Goal: Task Accomplishment & Management: Use online tool/utility

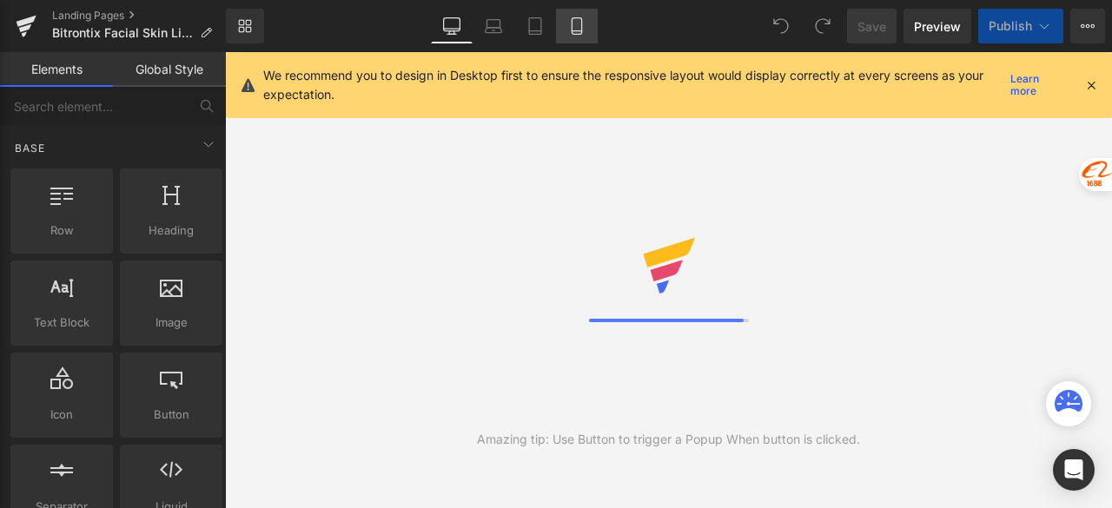
click at [577, 35] on link "Mobile" at bounding box center [577, 26] width 42 height 35
click at [1091, 82] on icon at bounding box center [1091, 85] width 16 height 16
click at [573, 23] on icon at bounding box center [576, 25] width 17 height 17
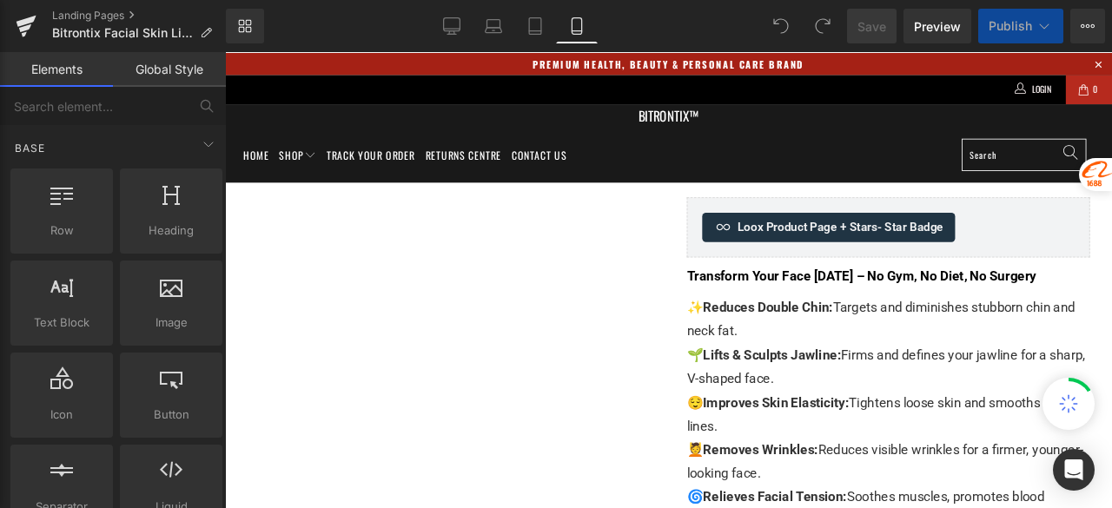
click at [573, 23] on icon at bounding box center [576, 25] width 17 height 17
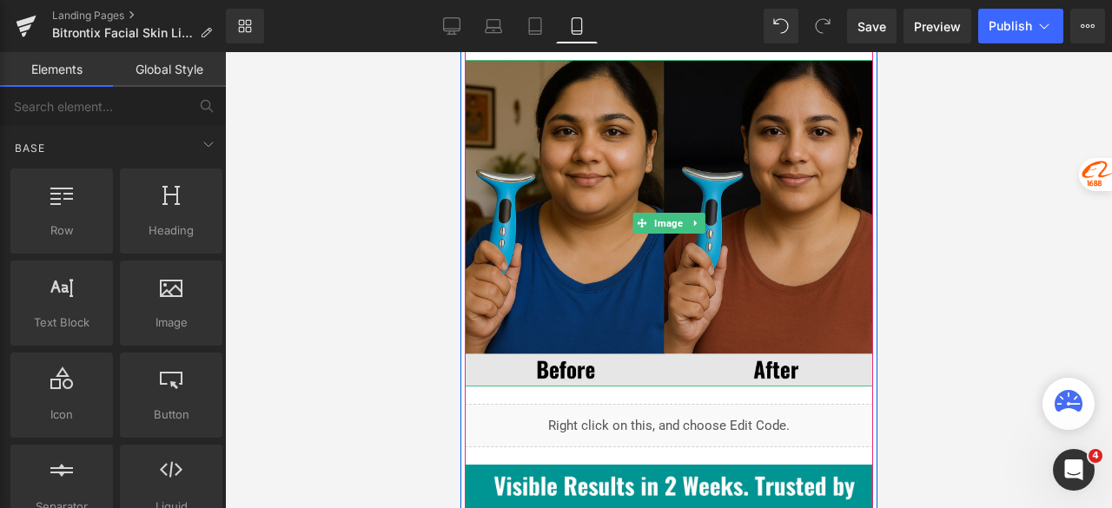
scroll to position [5124, 0]
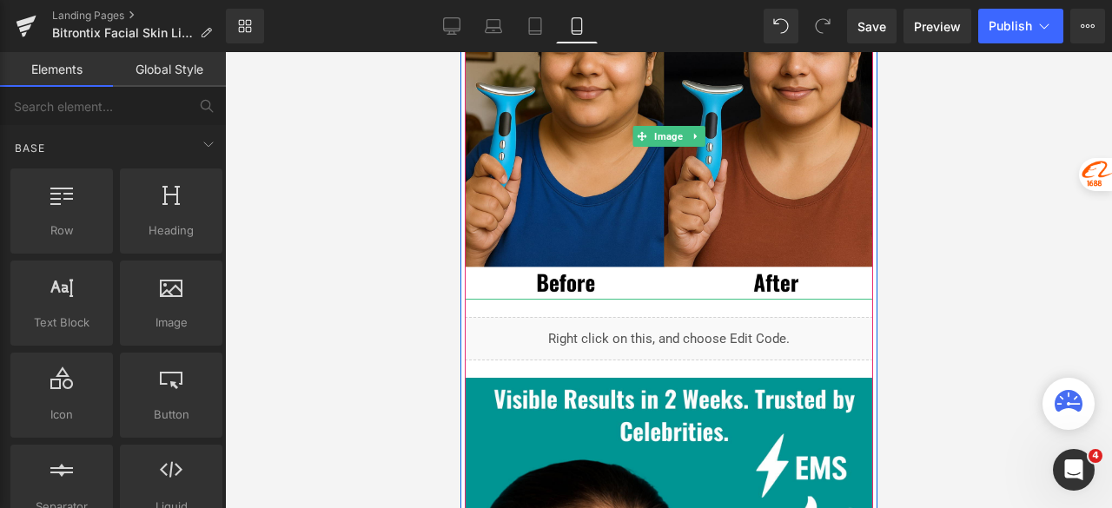
drag, startPoint x: 645, startPoint y: 219, endPoint x: 664, endPoint y: 155, distance: 66.2
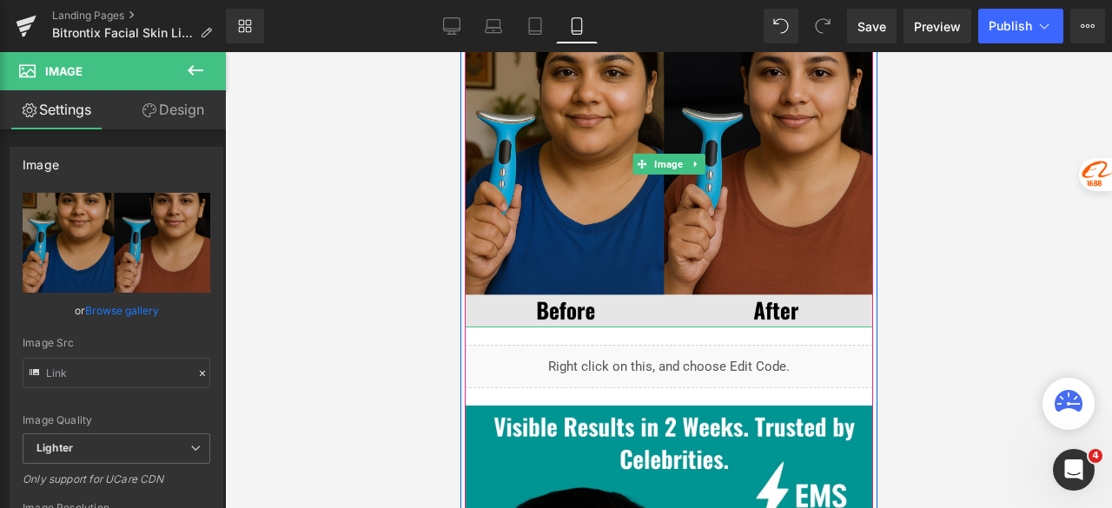
scroll to position [5118, 0]
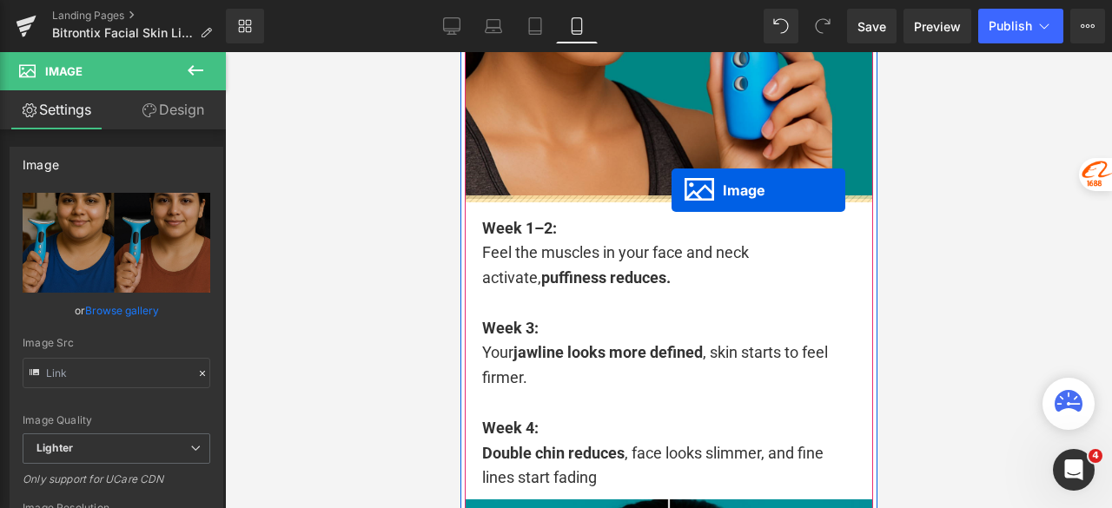
drag, startPoint x: 655, startPoint y: 137, endPoint x: 670, endPoint y: 190, distance: 55.2
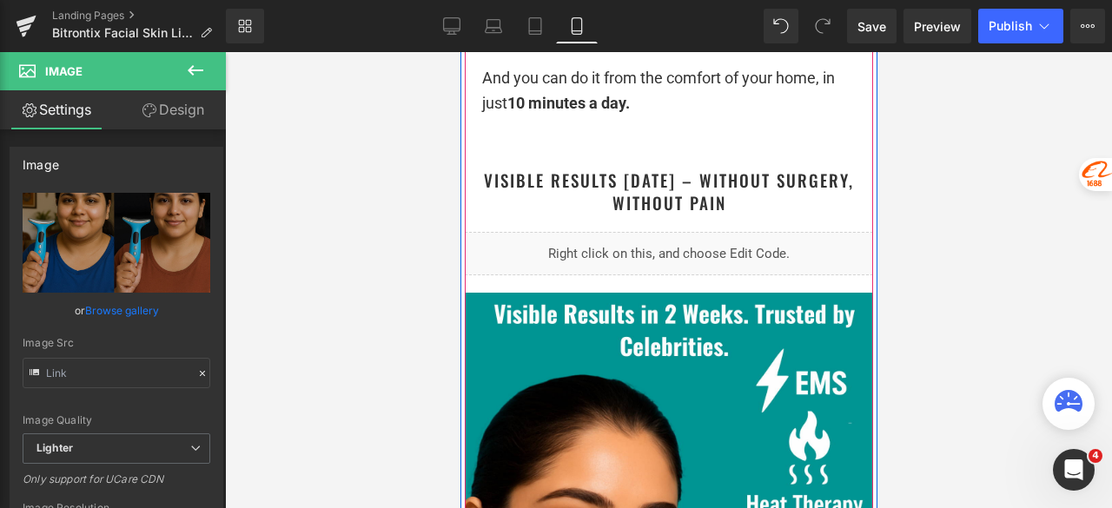
scroll to position [4861, 0]
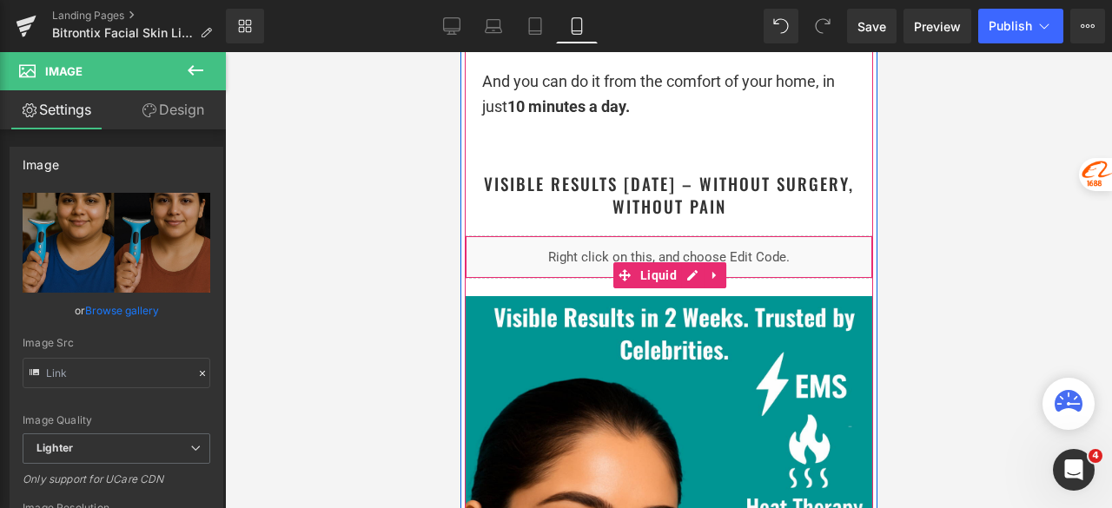
click at [696, 251] on div "Liquid" at bounding box center [668, 256] width 408 height 43
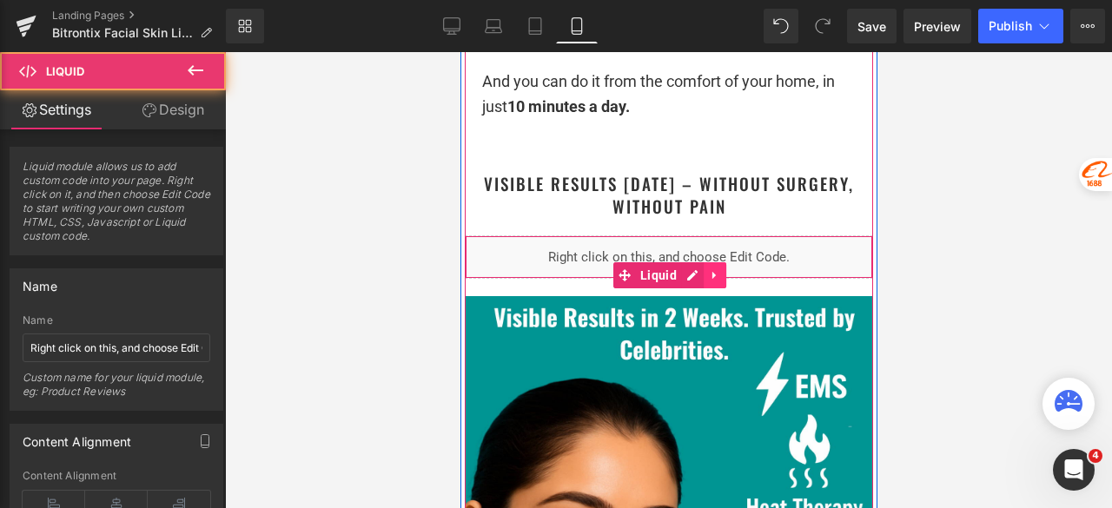
click at [708, 269] on icon at bounding box center [714, 275] width 12 height 13
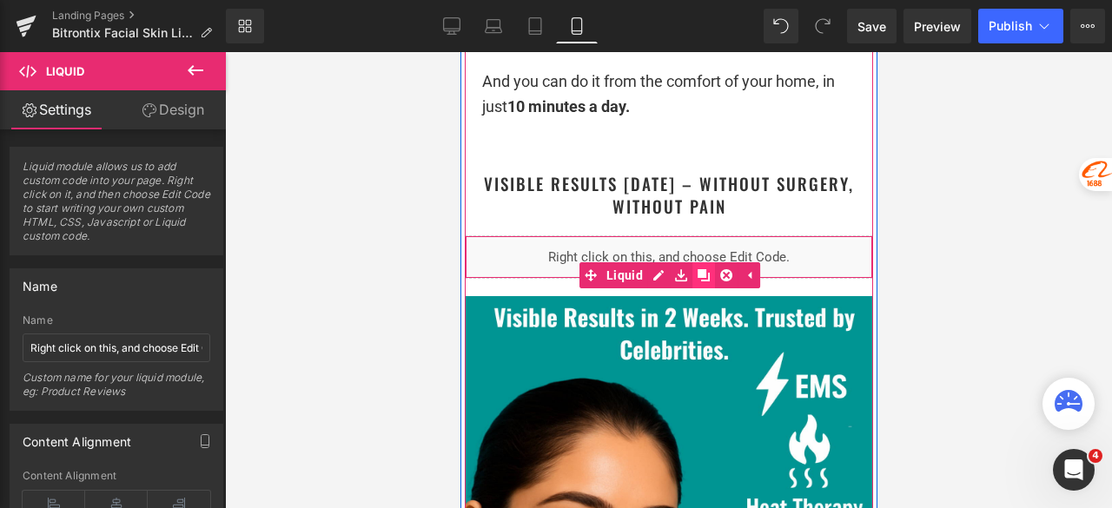
click at [699, 269] on icon at bounding box center [702, 275] width 12 height 13
click at [940, 234] on div at bounding box center [668, 280] width 887 height 456
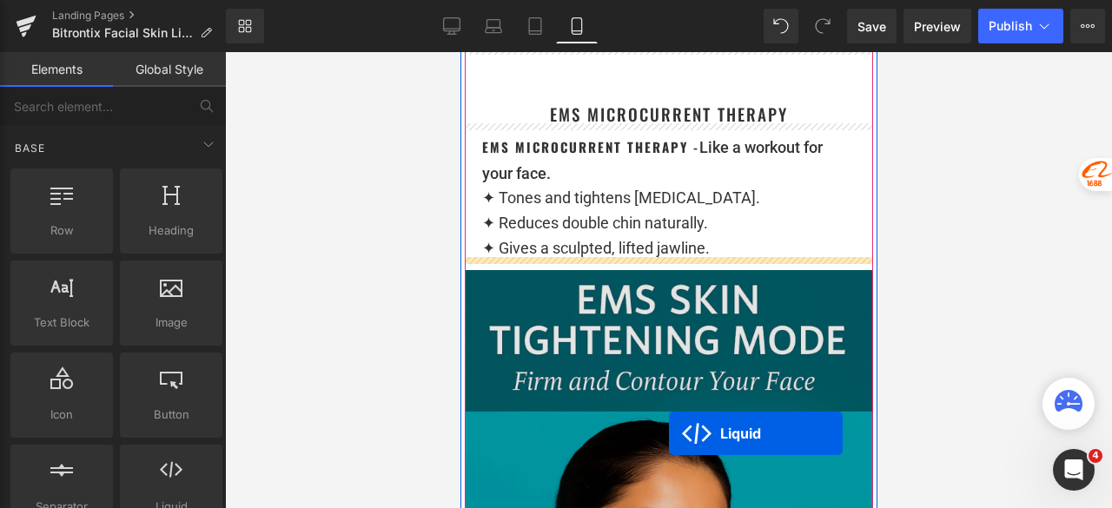
scroll to position [7413, 0]
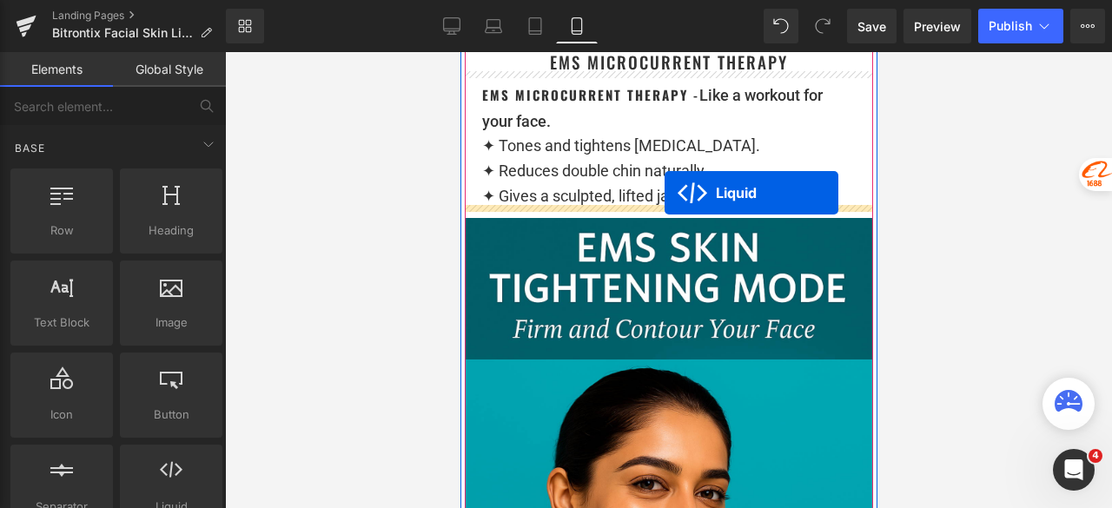
drag, startPoint x: 644, startPoint y: 333, endPoint x: 663, endPoint y: 193, distance: 141.1
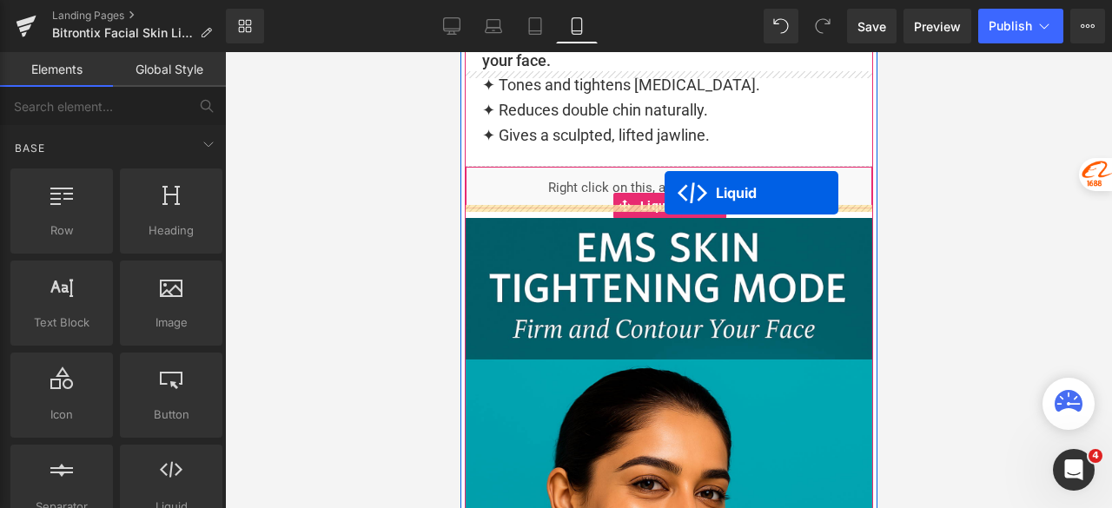
scroll to position [7352, 0]
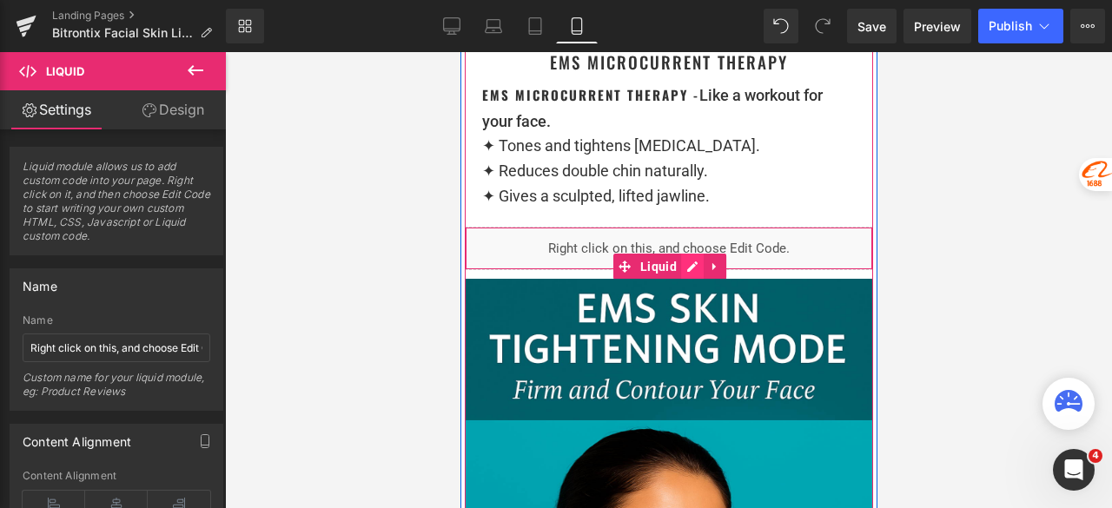
click at [686, 258] on div "Liquid" at bounding box center [668, 248] width 408 height 43
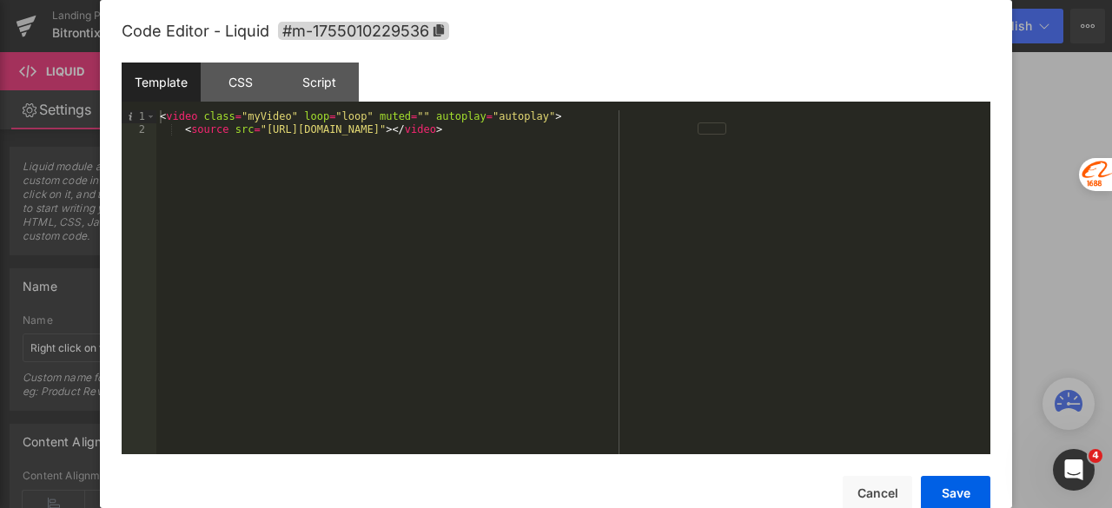
click at [696, 161] on div "< video class = "myVideo" loop = "loop" muted = "" autoplay = "autoplay" > < so…" at bounding box center [573, 294] width 834 height 369
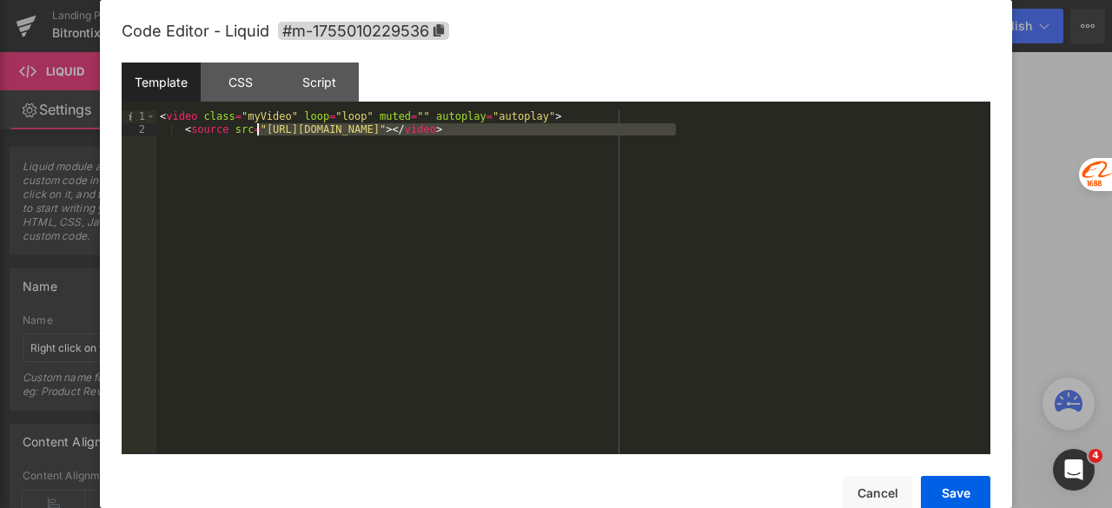
drag, startPoint x: 676, startPoint y: 130, endPoint x: 259, endPoint y: 129, distance: 416.8
click at [259, 129] on div "< video class = "myVideo" loop = "loop" muted = "" autoplay = "autoplay" > < so…" at bounding box center [573, 294] width 834 height 369
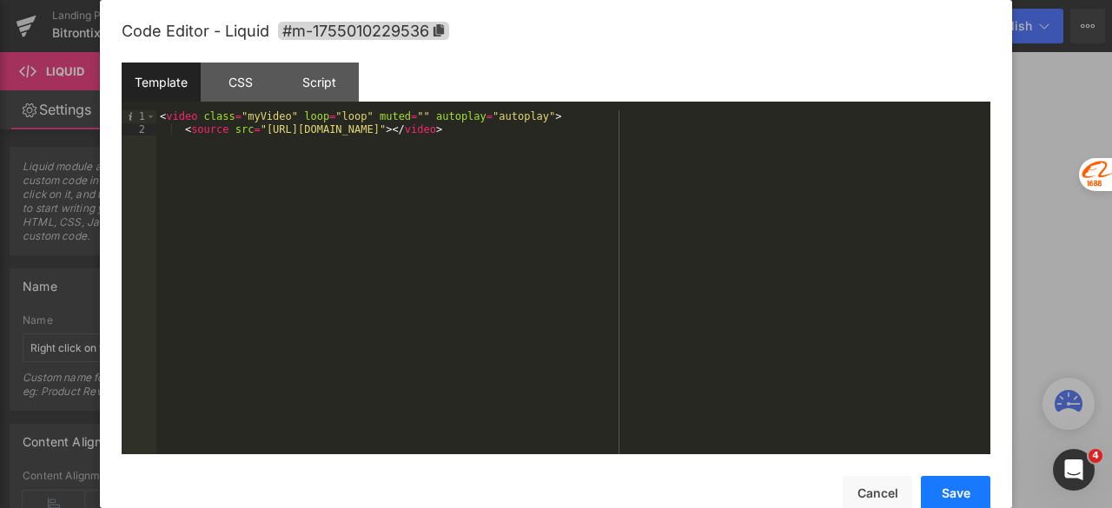
click at [952, 485] on button "Save" at bounding box center [955, 493] width 69 height 35
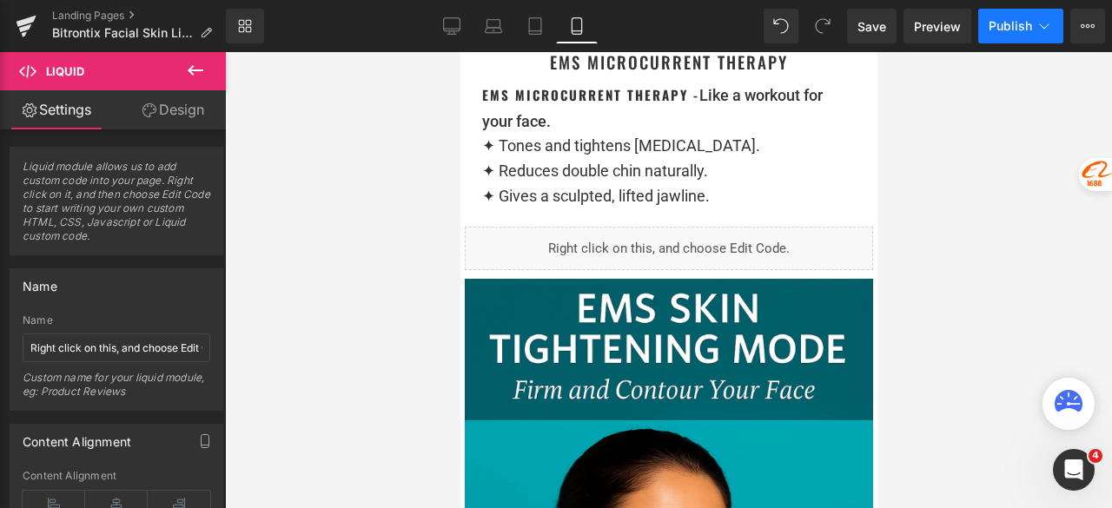
click at [999, 26] on span "Publish" at bounding box center [1009, 26] width 43 height 14
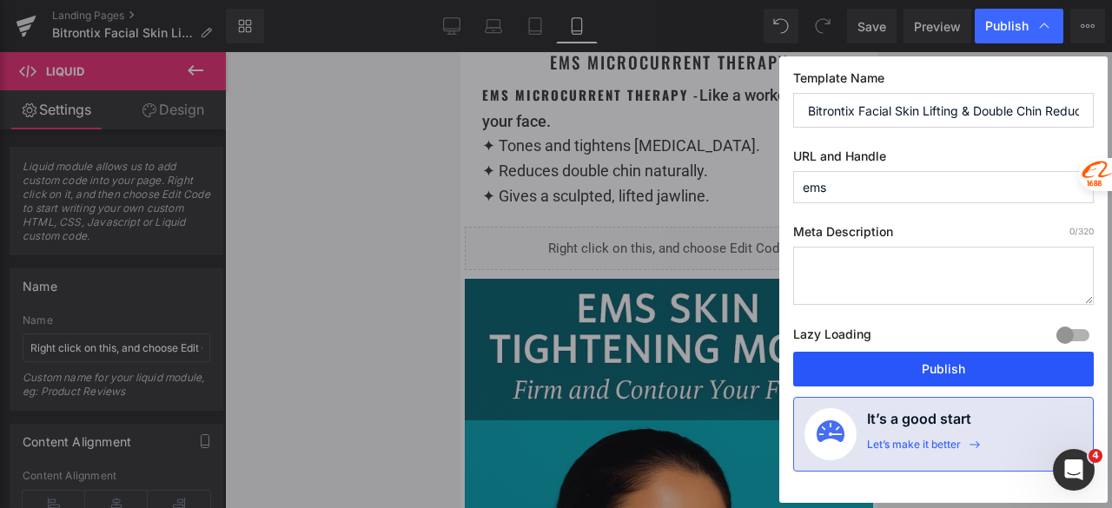
click at [927, 371] on button "Publish" at bounding box center [943, 369] width 300 height 35
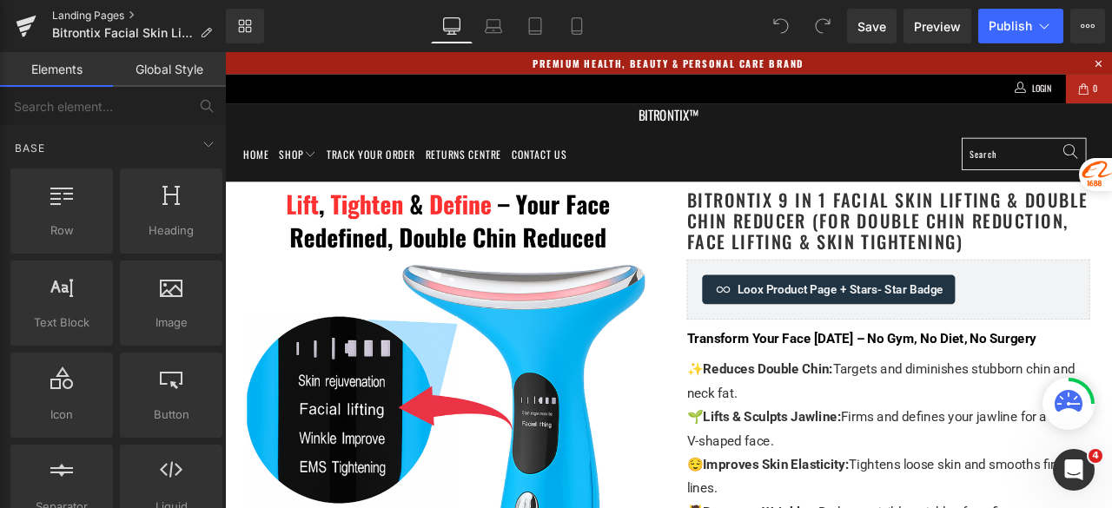
click at [87, 17] on link "Landing Pages" at bounding box center [139, 16] width 174 height 14
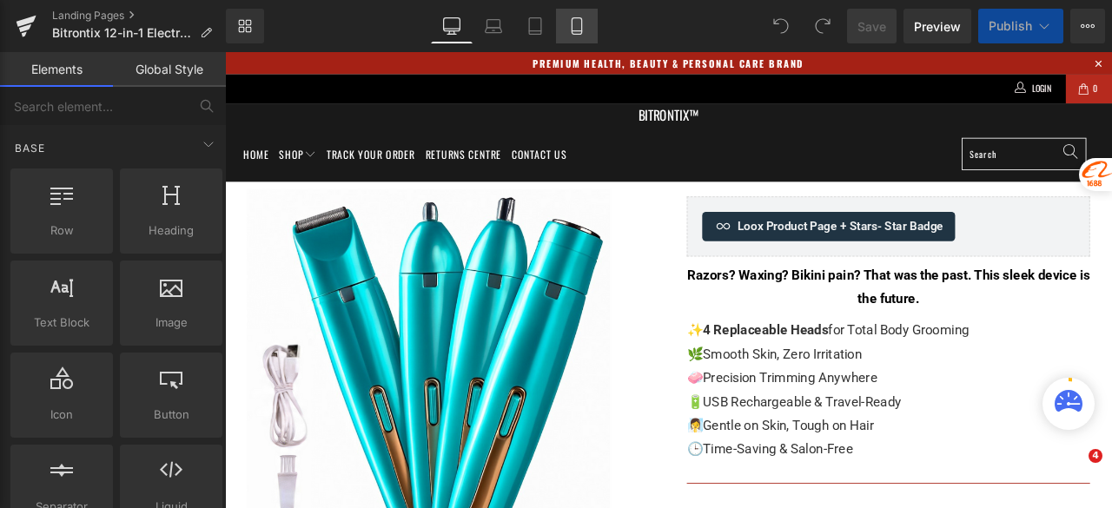
click at [577, 38] on link "Mobile" at bounding box center [577, 26] width 42 height 35
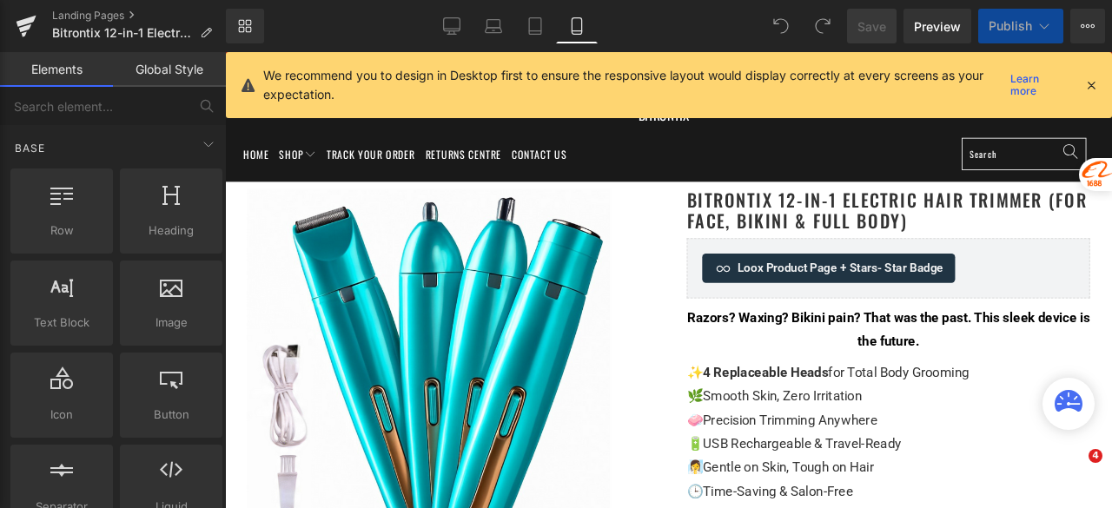
click at [577, 34] on icon at bounding box center [576, 26] width 10 height 16
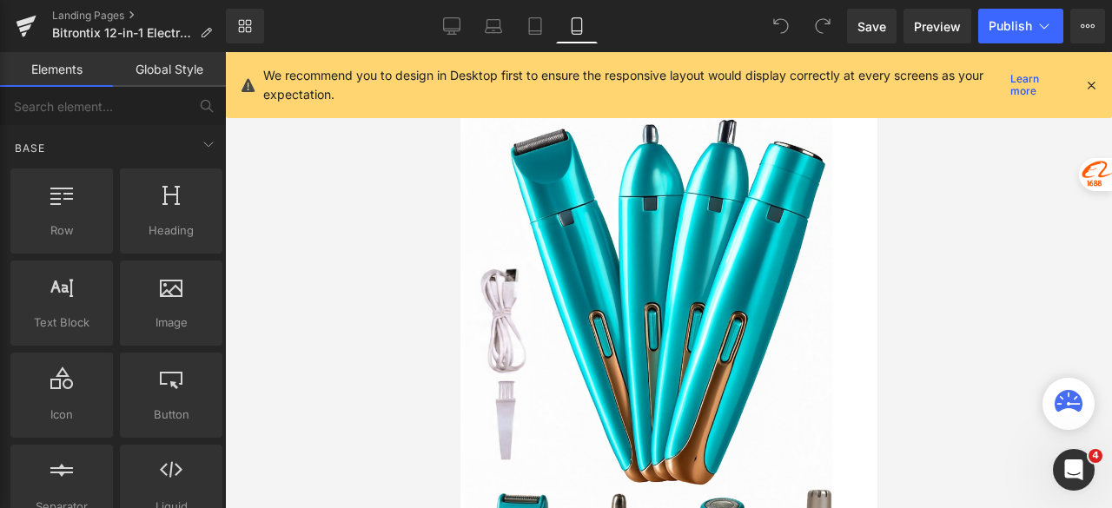
click at [1093, 81] on icon at bounding box center [1091, 85] width 16 height 16
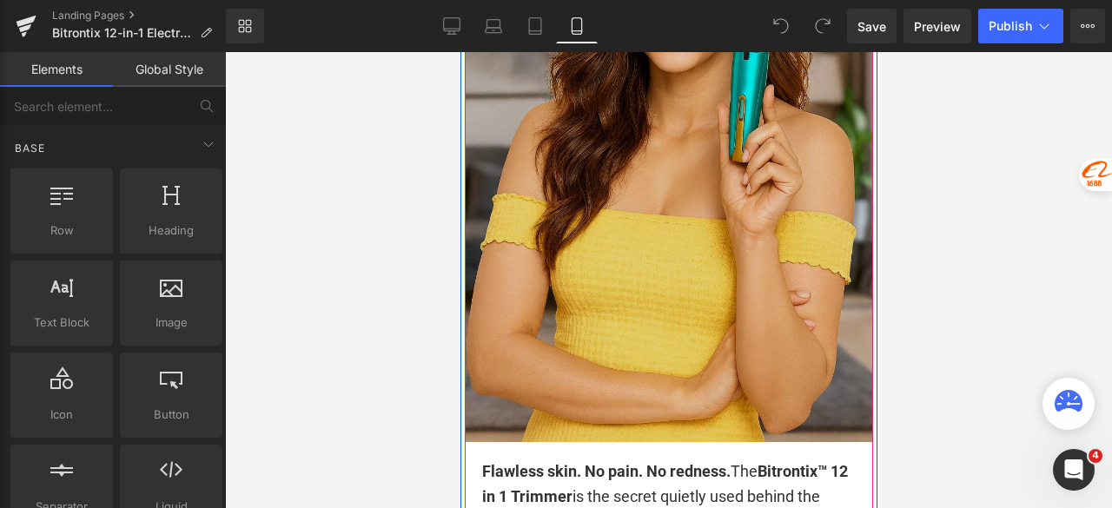
scroll to position [2258, 0]
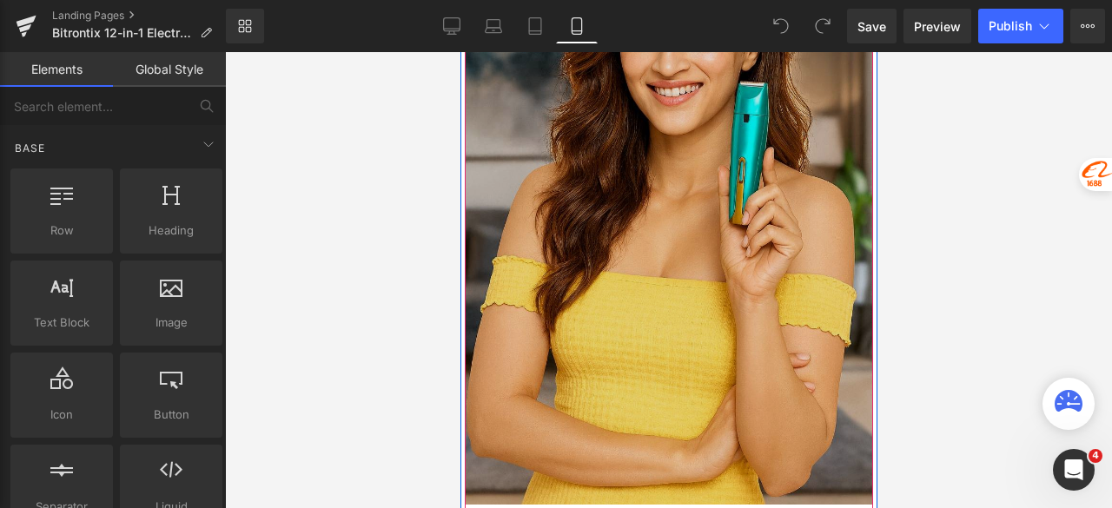
click at [663, 213] on img at bounding box center [668, 198] width 408 height 612
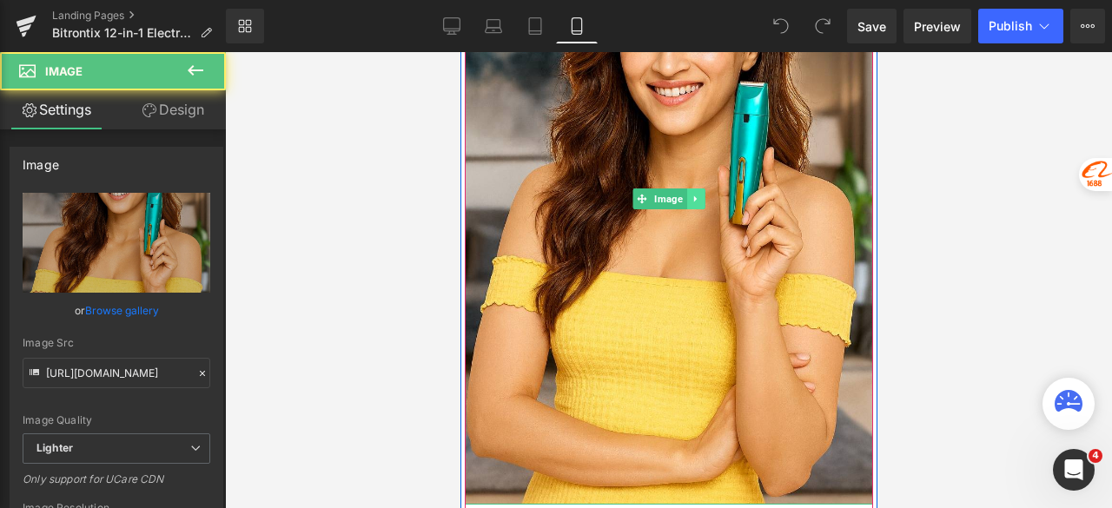
click at [693, 197] on link at bounding box center [695, 198] width 18 height 21
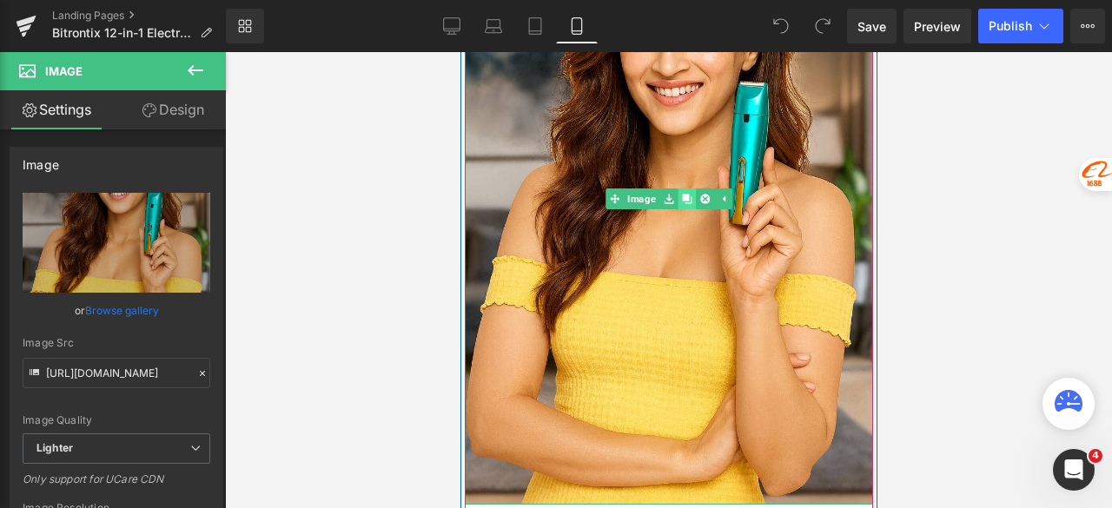
click at [681, 199] on icon at bounding box center [686, 199] width 10 height 10
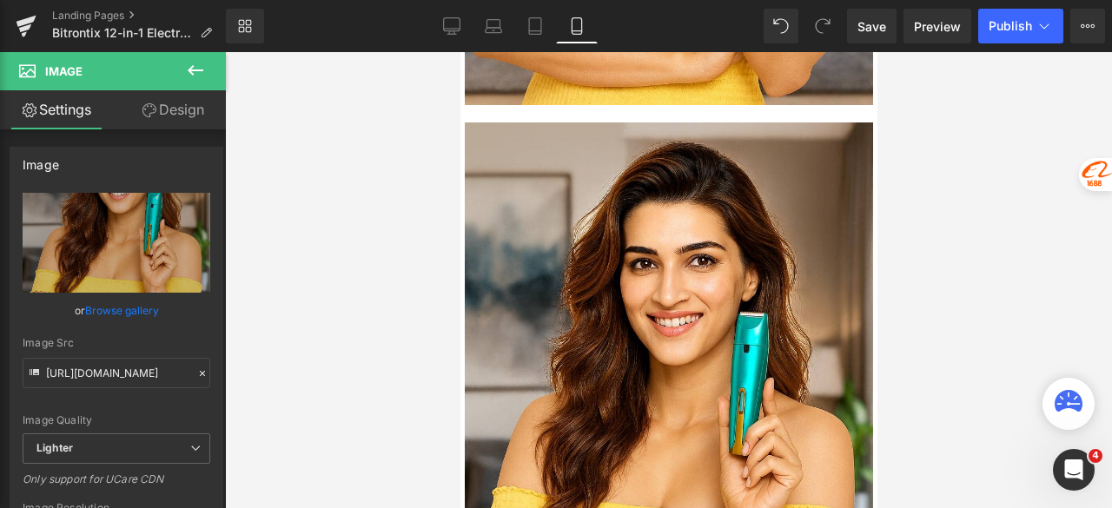
click at [919, 156] on div at bounding box center [668, 280] width 887 height 456
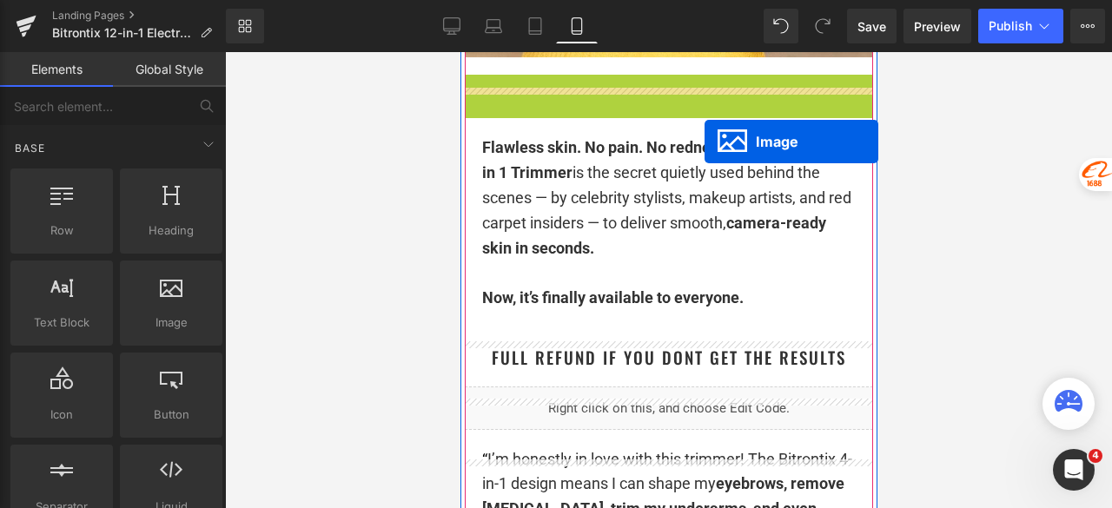
scroll to position [2714, 0]
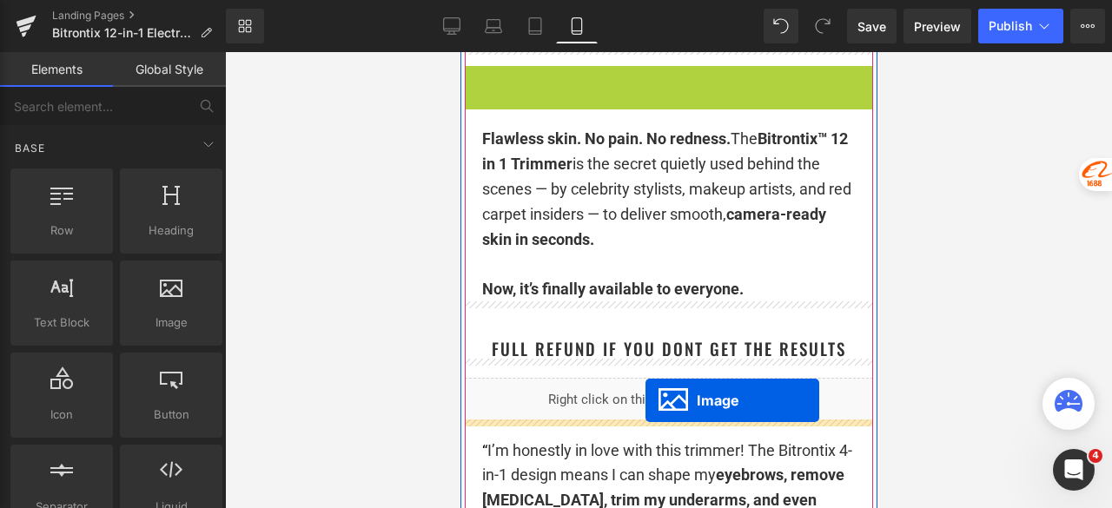
drag, startPoint x: 655, startPoint y: 168, endPoint x: 644, endPoint y: 400, distance: 232.1
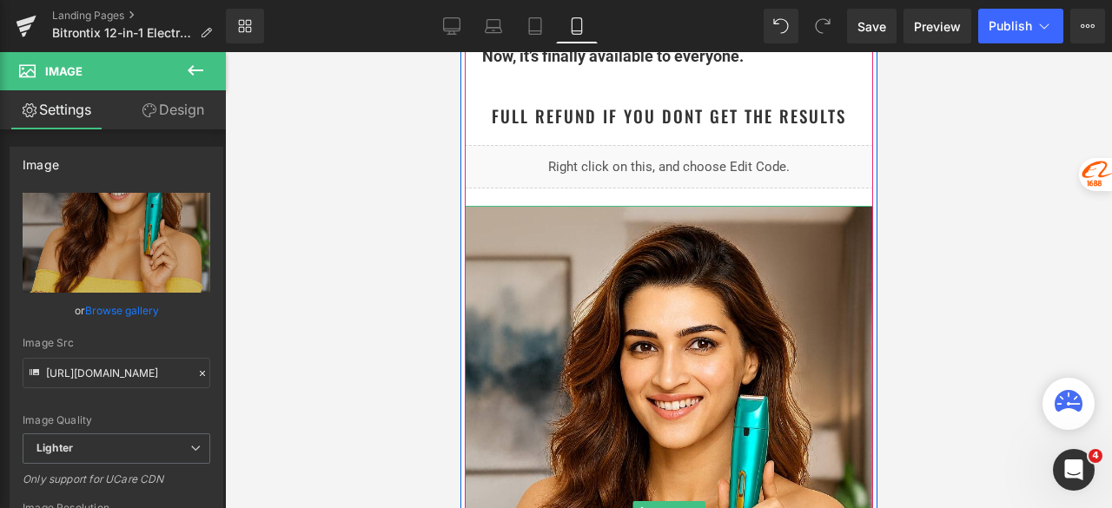
scroll to position [2914, 0]
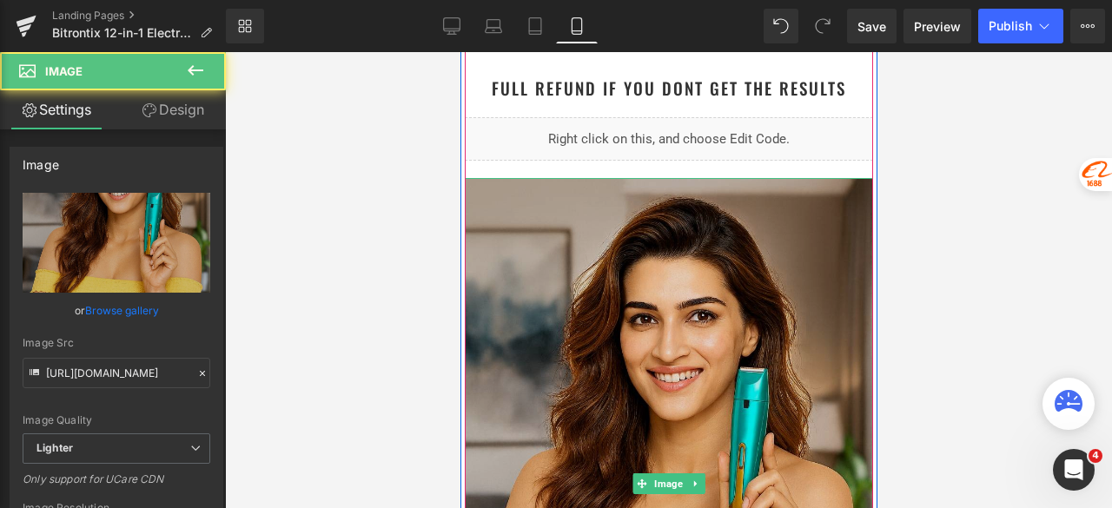
click at [679, 277] on img at bounding box center [668, 484] width 408 height 612
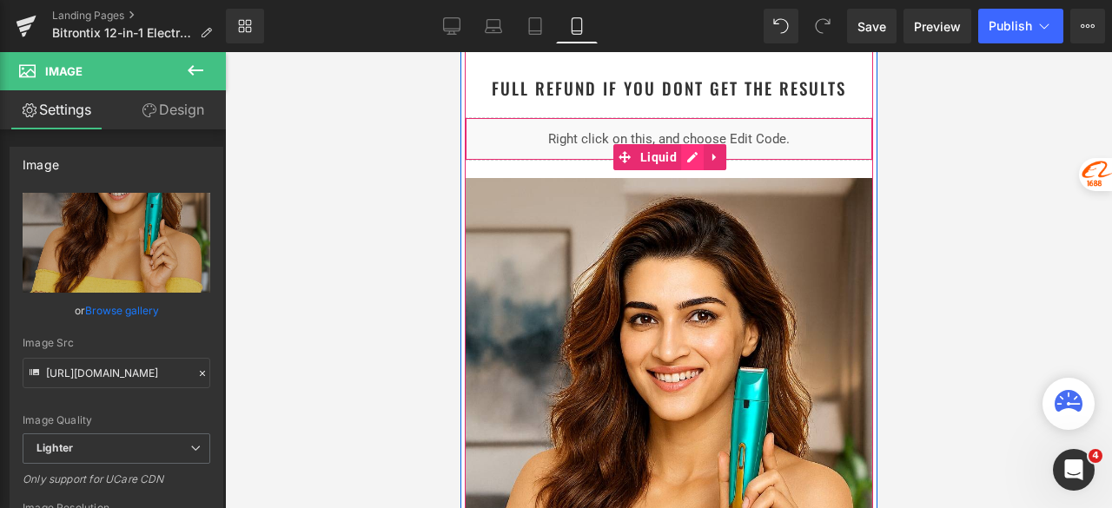
click at [681, 149] on div "Liquid" at bounding box center [668, 138] width 408 height 43
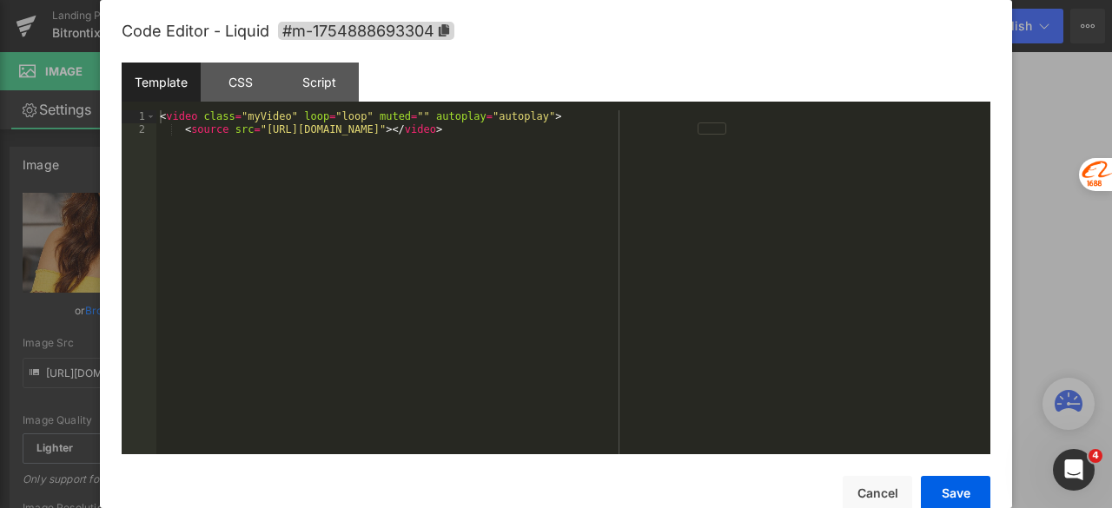
click at [669, 151] on div "< video class = "myVideo" loop = "loop" muted = "" autoplay = "autoplay" > < so…" at bounding box center [573, 294] width 834 height 369
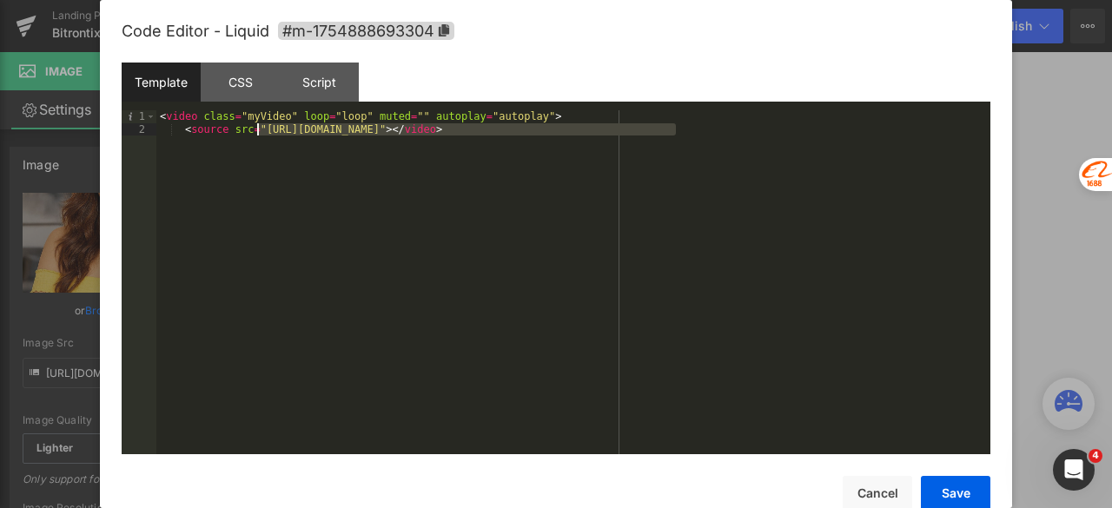
drag, startPoint x: 677, startPoint y: 134, endPoint x: 259, endPoint y: 130, distance: 418.6
click at [259, 130] on div "< video class = "myVideo" loop = "loop" muted = "" autoplay = "autoplay" > < so…" at bounding box center [573, 294] width 834 height 369
click at [865, 492] on button "Cancel" at bounding box center [876, 493] width 69 height 35
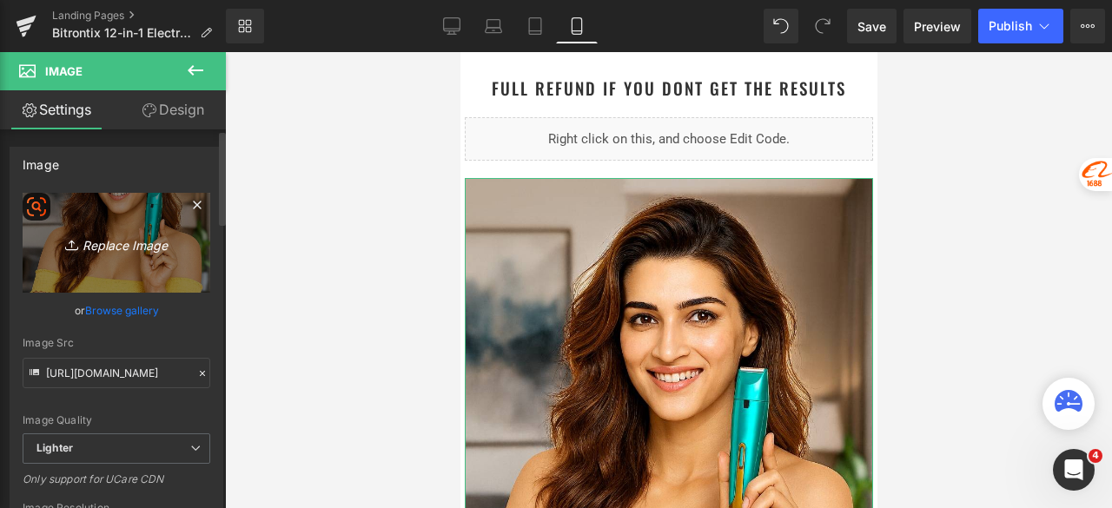
click at [162, 225] on link "Replace Image" at bounding box center [117, 243] width 188 height 100
type input "C:\fakepath\Before (3).png"
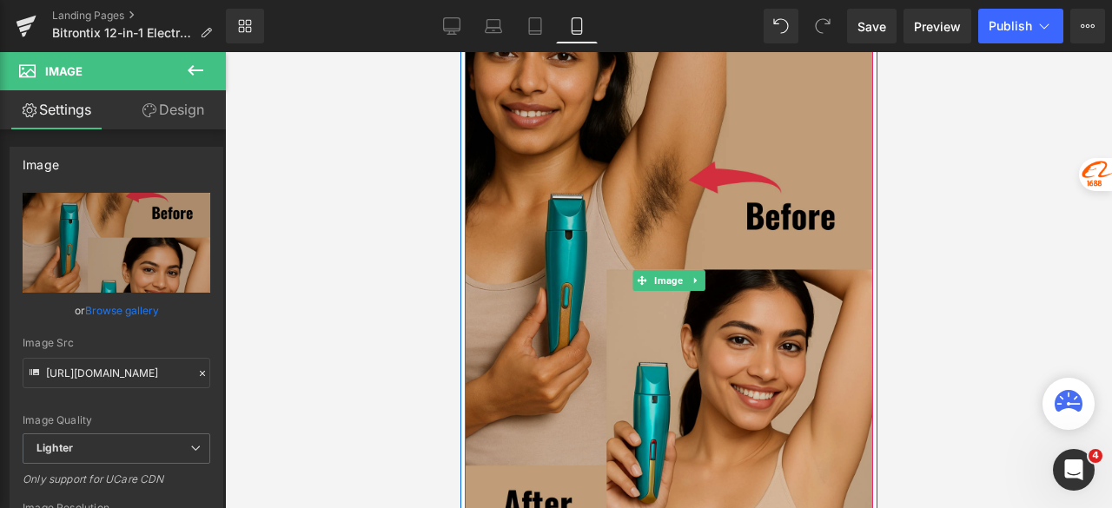
scroll to position [3174, 0]
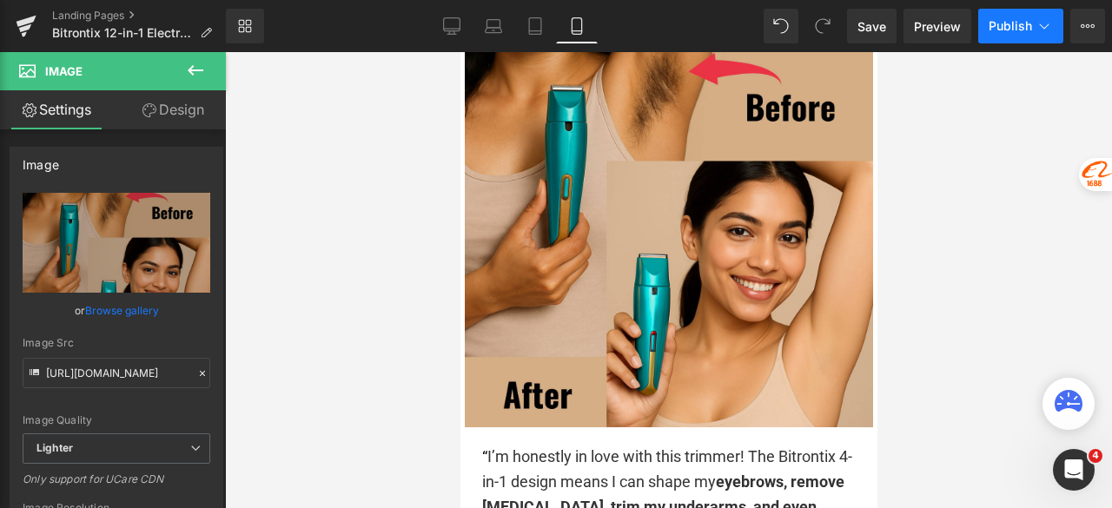
click at [1004, 22] on span "Publish" at bounding box center [1009, 26] width 43 height 14
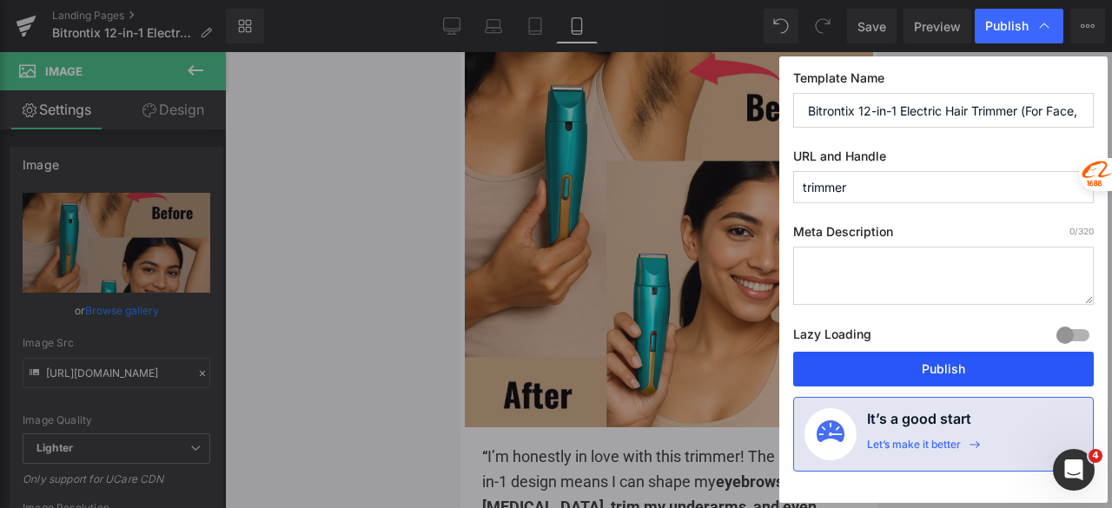
click at [901, 365] on button "Publish" at bounding box center [943, 369] width 300 height 35
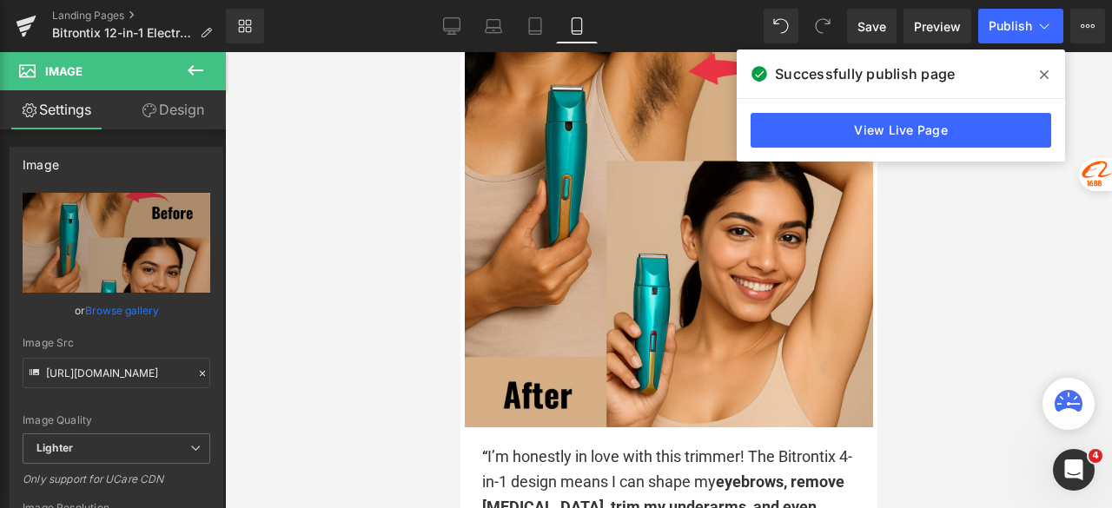
click at [1036, 76] on span at bounding box center [1044, 75] width 28 height 28
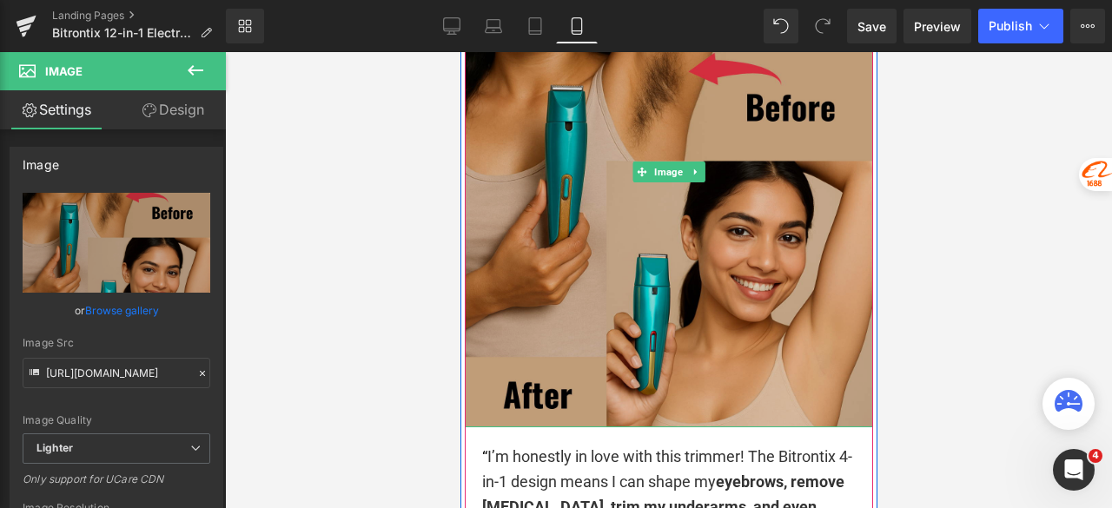
scroll to position [3087, 0]
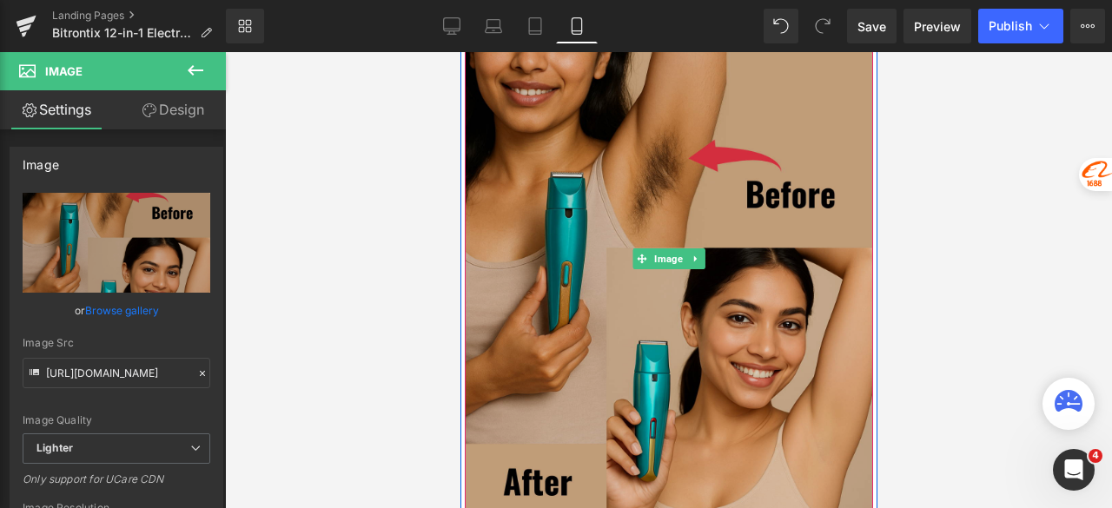
click at [797, 234] on img at bounding box center [668, 259] width 408 height 511
